Goal: Information Seeking & Learning: Learn about a topic

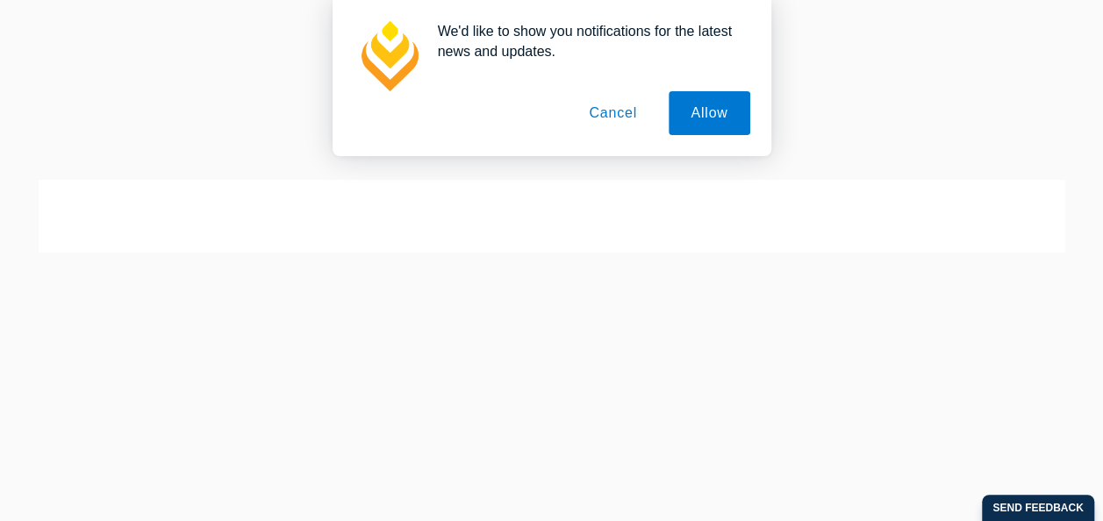
click at [613, 110] on button "Cancel" at bounding box center [613, 113] width 92 height 44
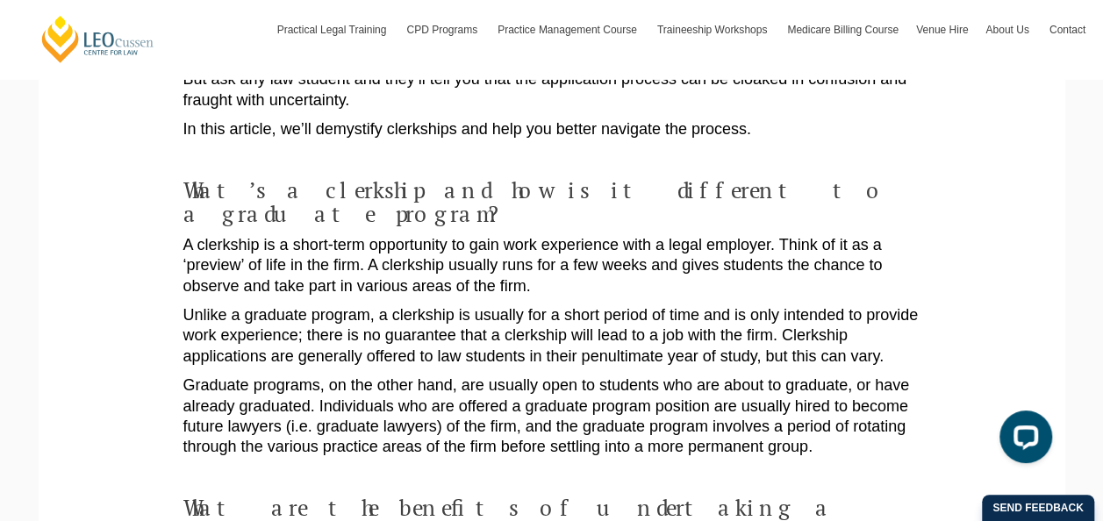
scroll to position [88, 0]
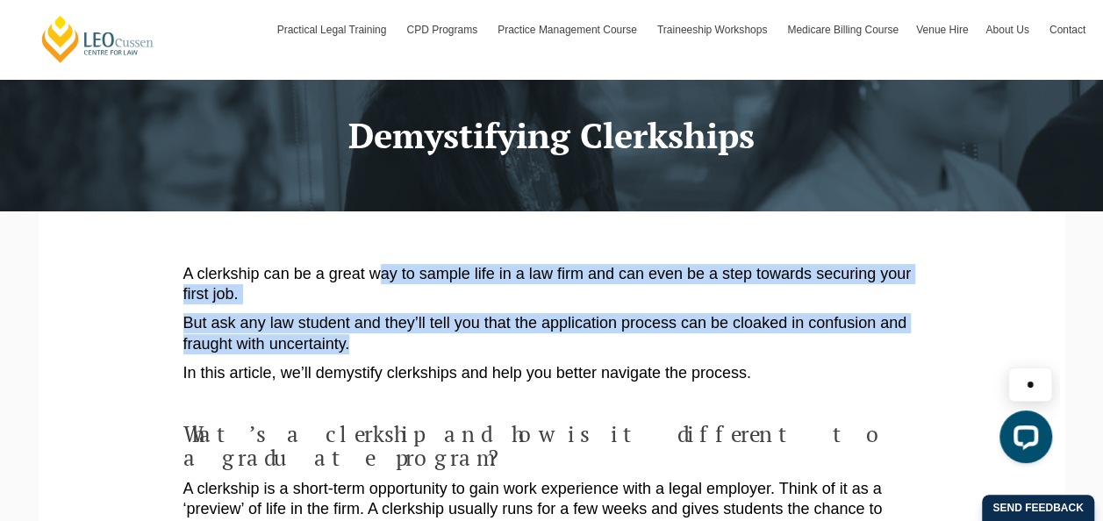
drag, startPoint x: 383, startPoint y: 268, endPoint x: 495, endPoint y: 355, distance: 142.0
drag, startPoint x: 495, startPoint y: 355, endPoint x: 457, endPoint y: 399, distance: 58.6
click at [469, 404] on p at bounding box center [551, 403] width 737 height 20
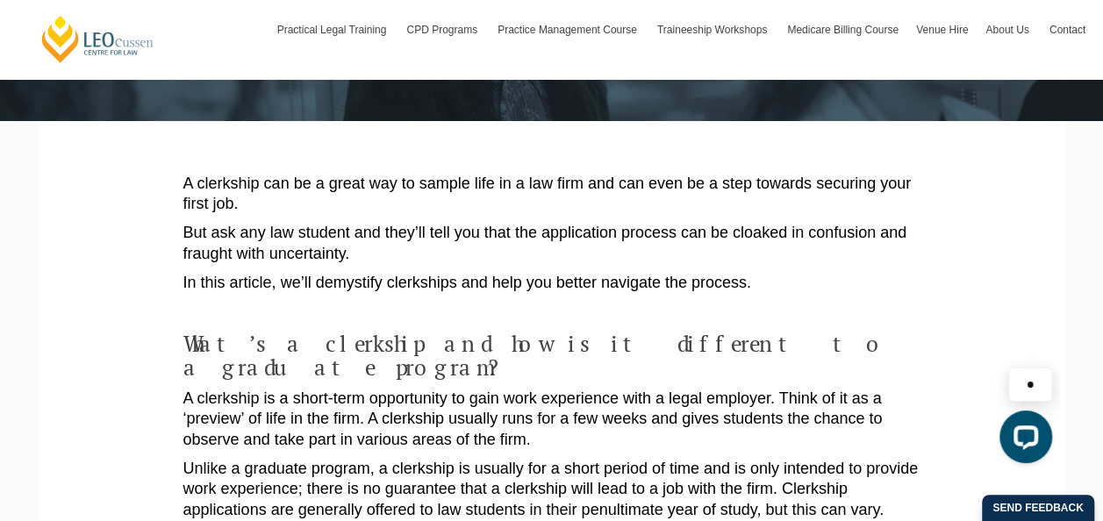
scroll to position [263, 0]
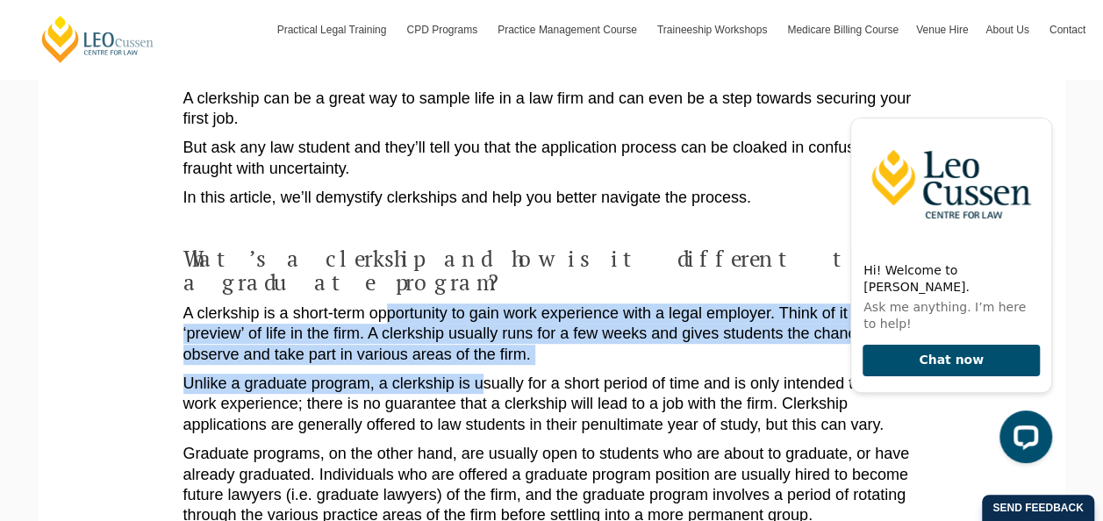
drag, startPoint x: 385, startPoint y: 301, endPoint x: 481, endPoint y: 366, distance: 115.6
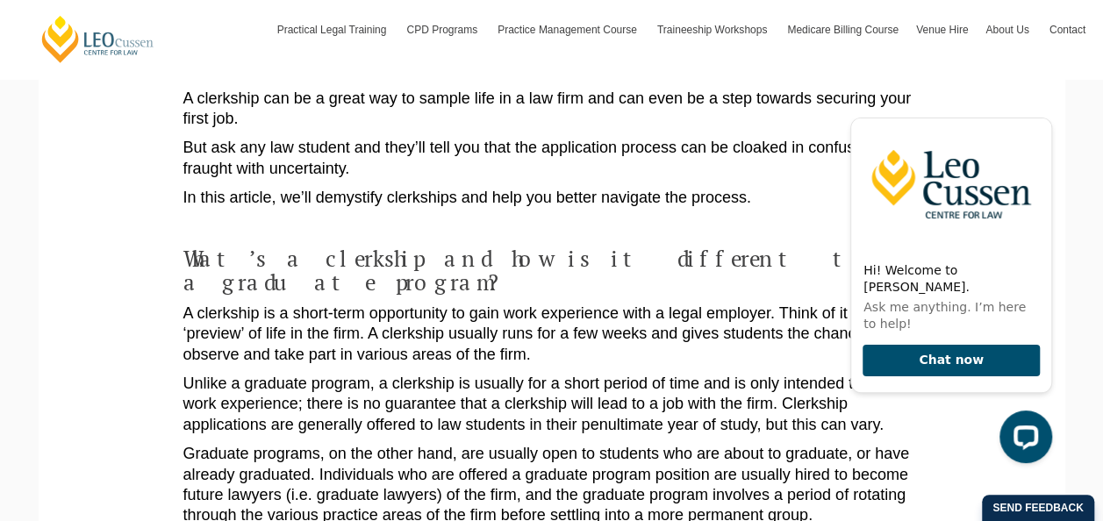
drag, startPoint x: 481, startPoint y: 366, endPoint x: 139, endPoint y: 255, distance: 360.0
click at [1045, 114] on icon "Hide greeting" at bounding box center [1041, 103] width 21 height 21
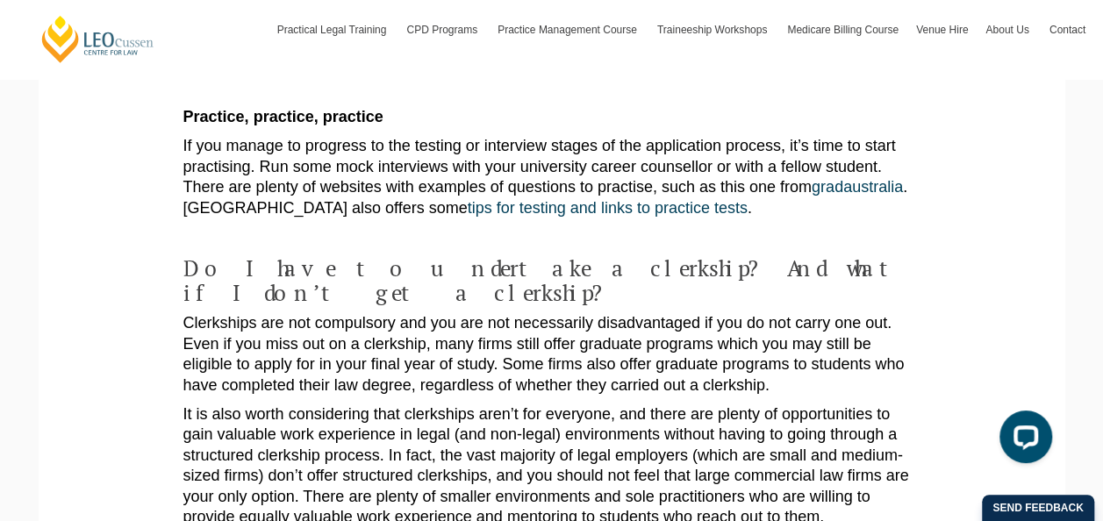
scroll to position [2896, 0]
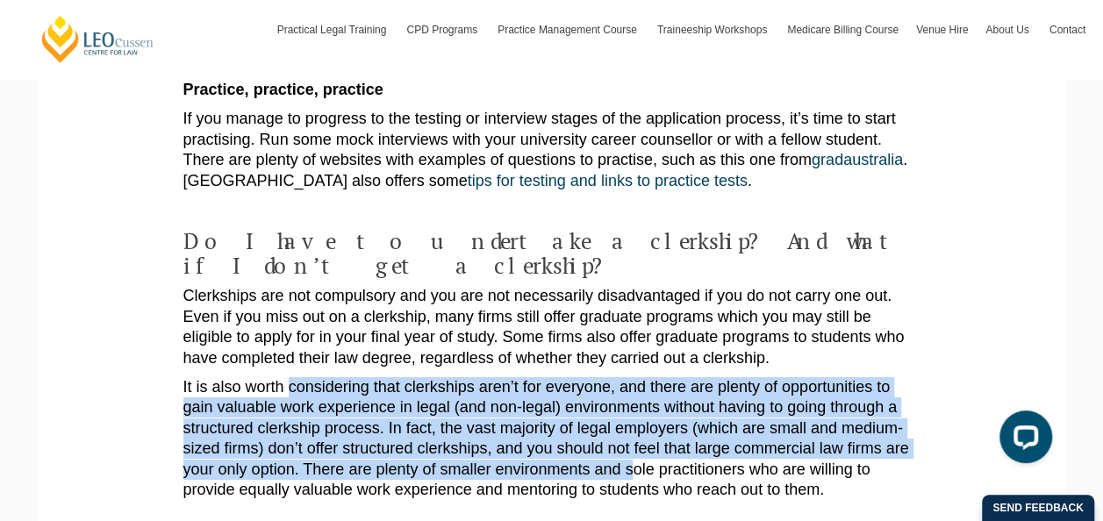
drag, startPoint x: 291, startPoint y: 233, endPoint x: 634, endPoint y: 319, distance: 353.6
click at [634, 377] on p "It is also worth considering that clerkships aren’t for everyone, and there are…" at bounding box center [551, 438] width 737 height 123
drag, startPoint x: 634, startPoint y: 319, endPoint x: 319, endPoint y: 181, distance: 343.1
click at [319, 286] on p "Clerkships are not compulsory and you are not necessarily disadvantaged if you …" at bounding box center [551, 327] width 737 height 83
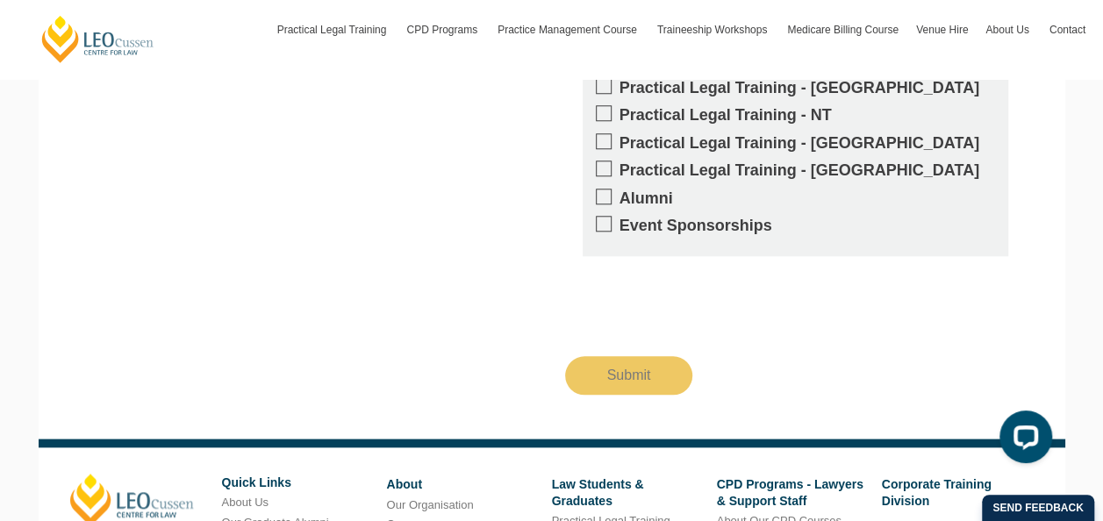
scroll to position [4125, 0]
